Goal: Task Accomplishment & Management: Manage account settings

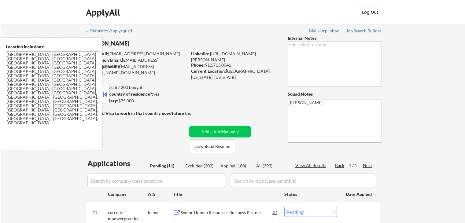
select select ""pending""
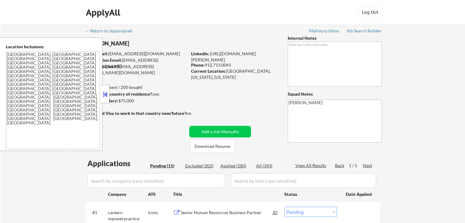
select select ""pending""
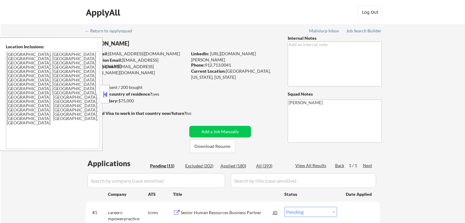
select select ""pending""
click at [107, 96] on button at bounding box center [105, 94] width 7 height 9
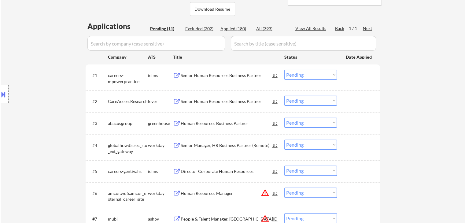
scroll to position [153, 0]
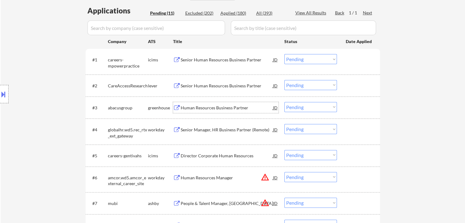
click at [218, 106] on div "Human Resources Business Partner" at bounding box center [227, 108] width 92 height 6
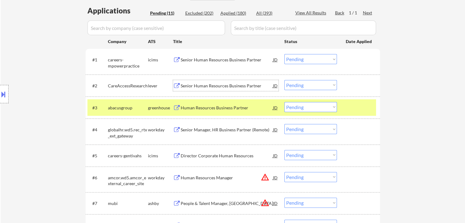
click at [202, 84] on div "Senior Human Resources Business Partner" at bounding box center [227, 86] width 92 height 6
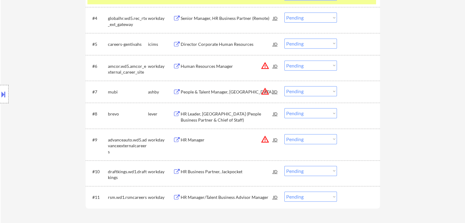
scroll to position [275, 0]
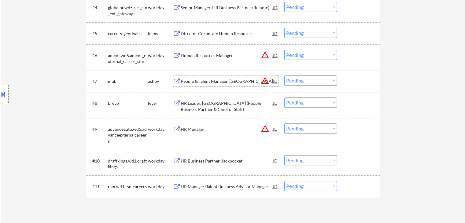
click at [205, 83] on div "People & Talent Manager, [GEOGRAPHIC_DATA]" at bounding box center [227, 81] width 92 height 6
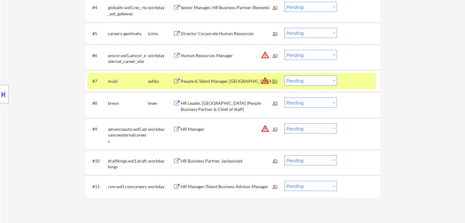
click at [200, 102] on div "HR Leader, [GEOGRAPHIC_DATA] (People Business Partner & Chief of Staff)" at bounding box center [227, 106] width 92 height 12
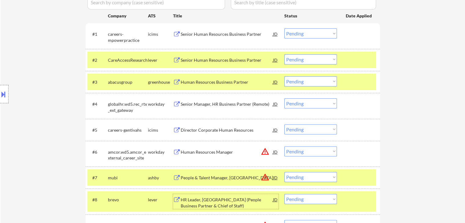
scroll to position [153, 0]
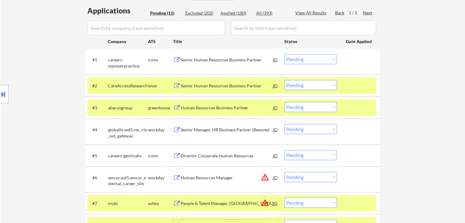
click at [295, 105] on select "Choose an option... Pending Applied Excluded (Questions) Excluded (Expired) Exc…" at bounding box center [311, 107] width 53 height 10
click at [285, 102] on select "Choose an option... Pending Applied Excluded (Questions) Excluded (Expired) Exc…" at bounding box center [311, 107] width 53 height 10
select select ""pending""
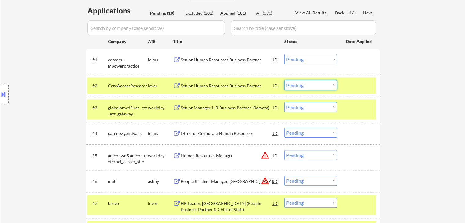
click at [299, 85] on select "Choose an option... Pending Applied Excluded (Questions) Excluded (Expired) Exc…" at bounding box center [311, 85] width 53 height 10
click at [285, 80] on select "Choose an option... Pending Applied Excluded (Questions) Excluded (Expired) Exc…" at bounding box center [311, 85] width 53 height 10
select select ""pending""
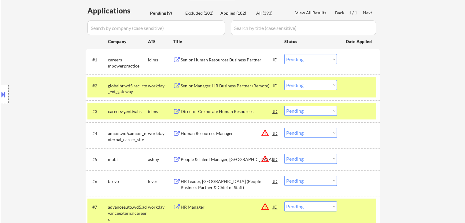
click at [2, 94] on button at bounding box center [3, 94] width 7 height 10
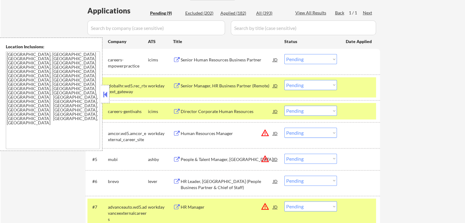
click at [108, 91] on button at bounding box center [105, 94] width 7 height 9
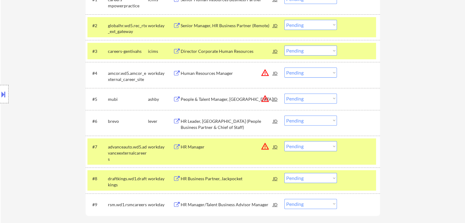
scroll to position [214, 0]
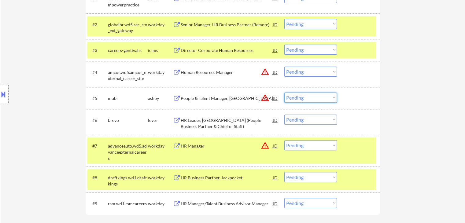
click at [297, 99] on select "Choose an option... Pending Applied Excluded (Questions) Excluded (Expired) Exc…" at bounding box center [311, 98] width 53 height 10
click at [285, 93] on select "Choose an option... Pending Applied Excluded (Questions) Excluded (Expired) Exc…" at bounding box center [311, 98] width 53 height 10
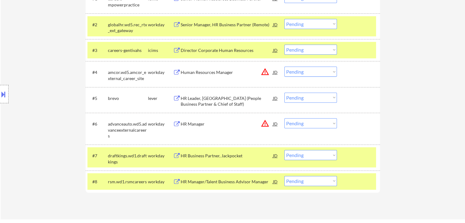
click at [4, 97] on button at bounding box center [3, 94] width 7 height 10
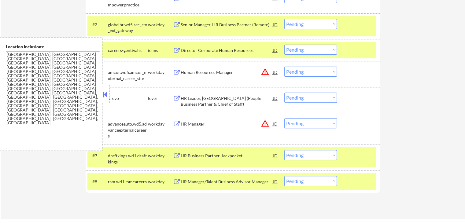
click at [105, 96] on button at bounding box center [105, 94] width 7 height 9
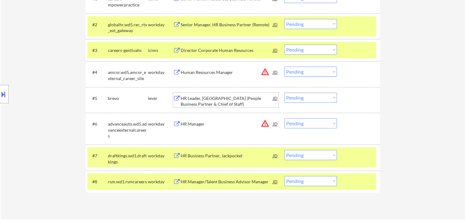
click at [205, 97] on div "HR Leader, [GEOGRAPHIC_DATA] (People Business Partner & Chief of Staff)" at bounding box center [227, 101] width 92 height 12
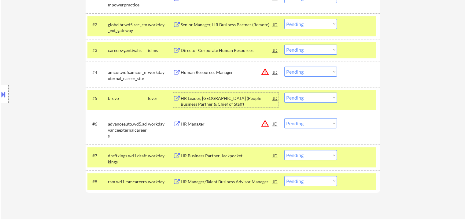
click at [292, 100] on select "Choose an option... Pending Applied Excluded (Questions) Excluded (Expired) Exc…" at bounding box center [311, 98] width 53 height 10
click at [285, 93] on select "Choose an option... Pending Applied Excluded (Questions) Excluded (Expired) Exc…" at bounding box center [311, 98] width 53 height 10
select select ""pending""
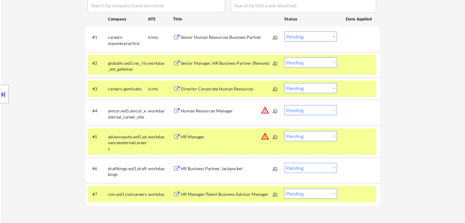
scroll to position [184, 0]
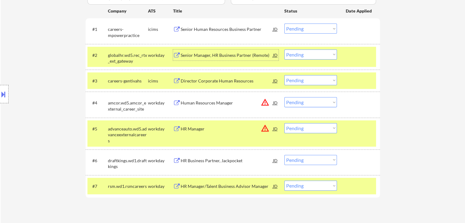
click at [212, 55] on div "Senior Manager, HR Business Partner (Remote)" at bounding box center [227, 55] width 92 height 6
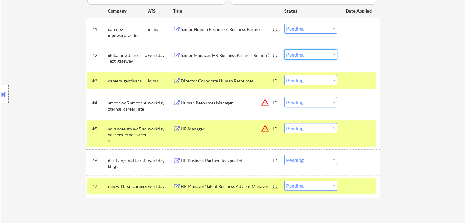
click at [298, 55] on select "Choose an option... Pending Applied Excluded (Questions) Excluded (Expired) Exc…" at bounding box center [311, 55] width 53 height 10
click at [285, 50] on select "Choose an option... Pending Applied Excluded (Questions) Excluded (Expired) Exc…" at bounding box center [311, 55] width 53 height 10
select select ""pending""
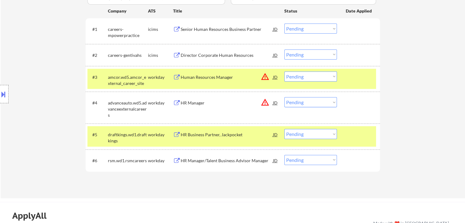
scroll to position [245, 0]
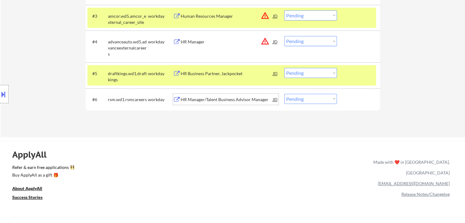
click at [207, 100] on div "HR Manager/Talent Business Advisor Manager" at bounding box center [227, 100] width 92 height 6
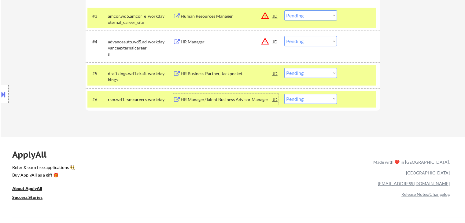
click at [303, 101] on select "Choose an option... Pending Applied Excluded (Questions) Excluded (Expired) Exc…" at bounding box center [311, 99] width 53 height 10
select select ""excluded__location_""
click at [285, 94] on select "Choose an option... Pending Applied Excluded (Questions) Excluded (Expired) Exc…" at bounding box center [311, 99] width 53 height 10
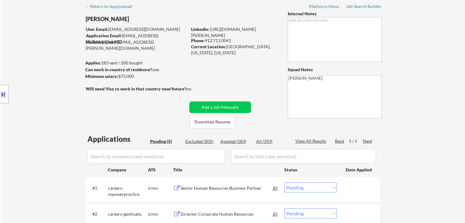
scroll to position [0, 0]
